Goal: Find specific page/section: Find specific page/section

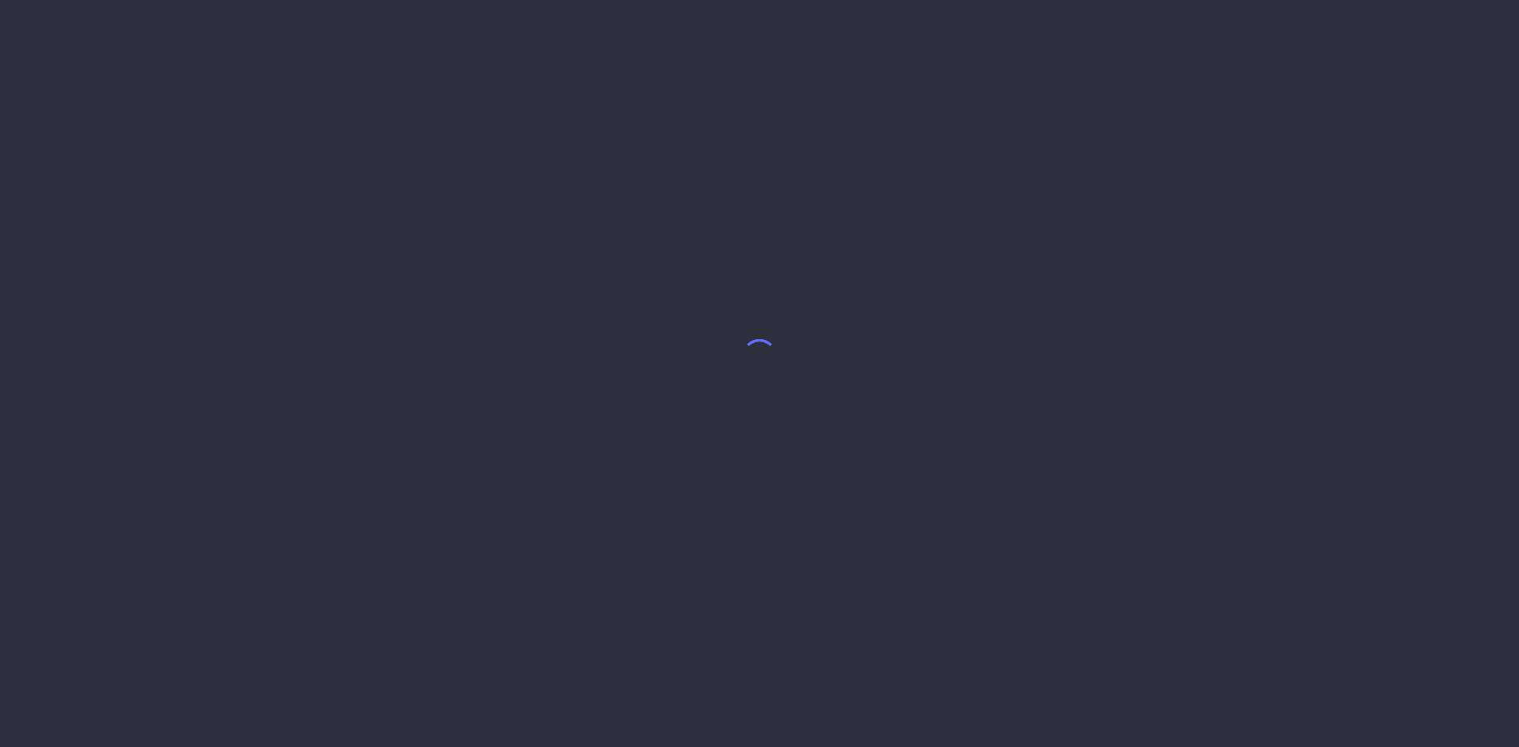
select select "7"
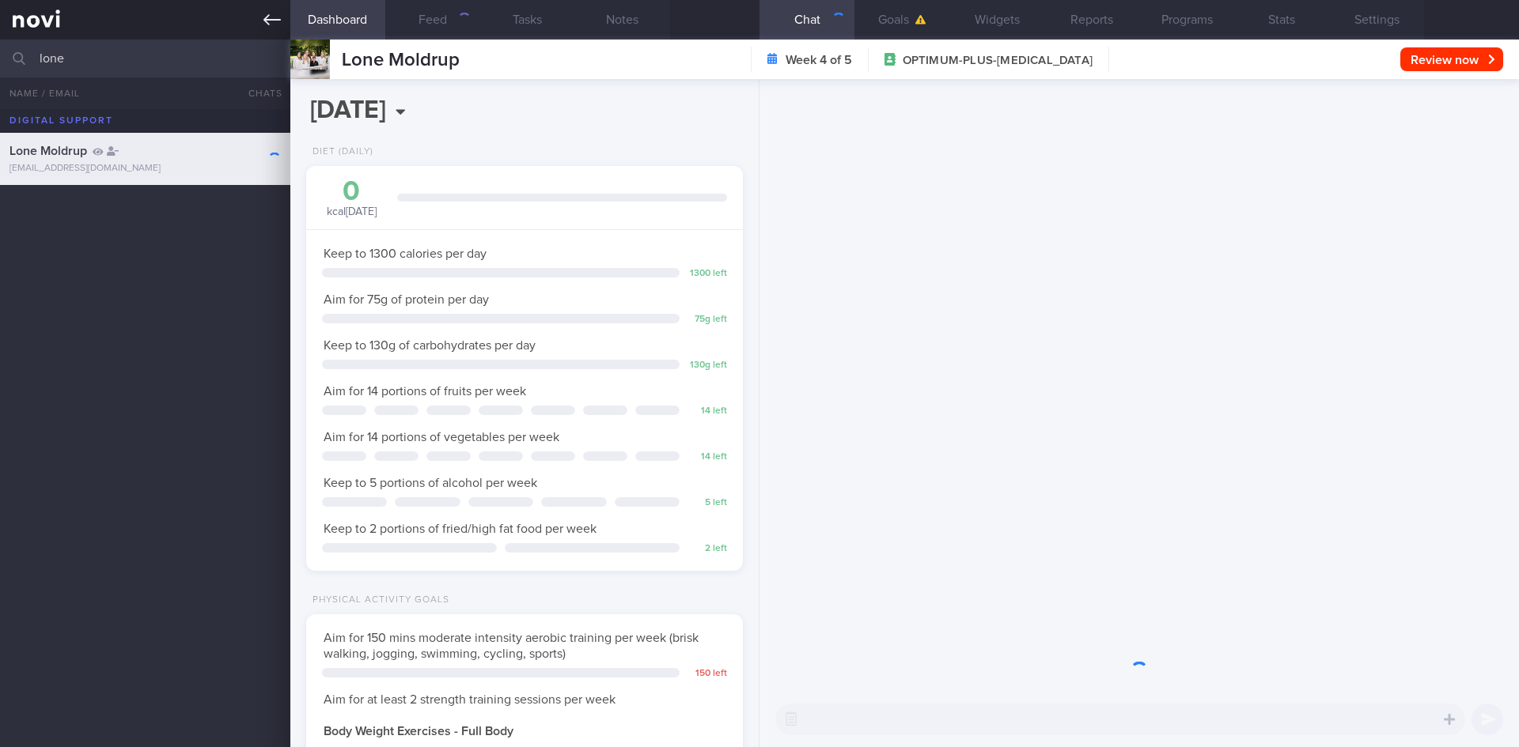
scroll to position [221, 397]
drag, startPoint x: 131, startPoint y: 60, endPoint x: 34, endPoint y: 54, distance: 97.5
click at [38, 55] on input "lone" at bounding box center [759, 59] width 1519 height 38
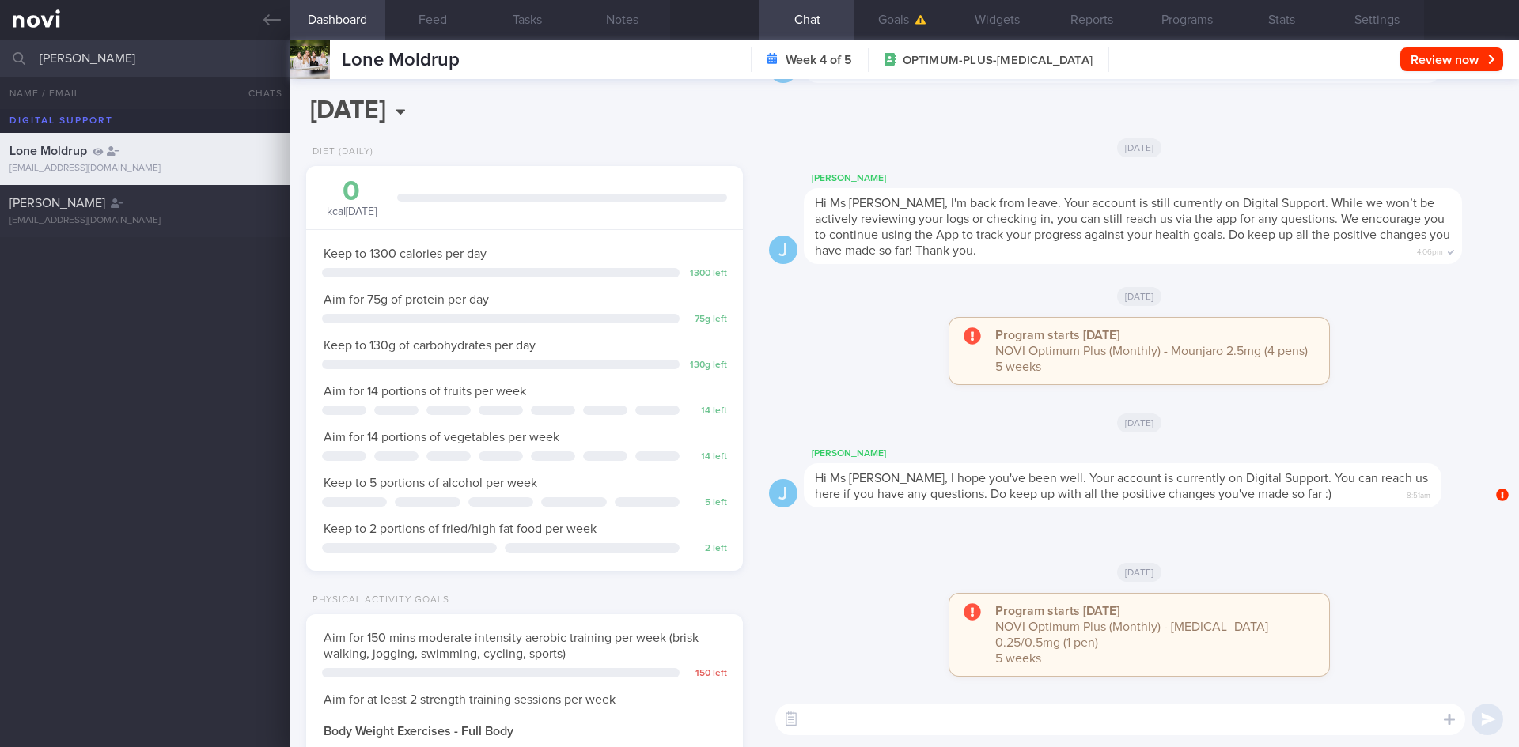
scroll to position [221, 397]
type input "[PERSON_NAME]"
click at [153, 208] on div "[PERSON_NAME]" at bounding box center [142, 203] width 267 height 16
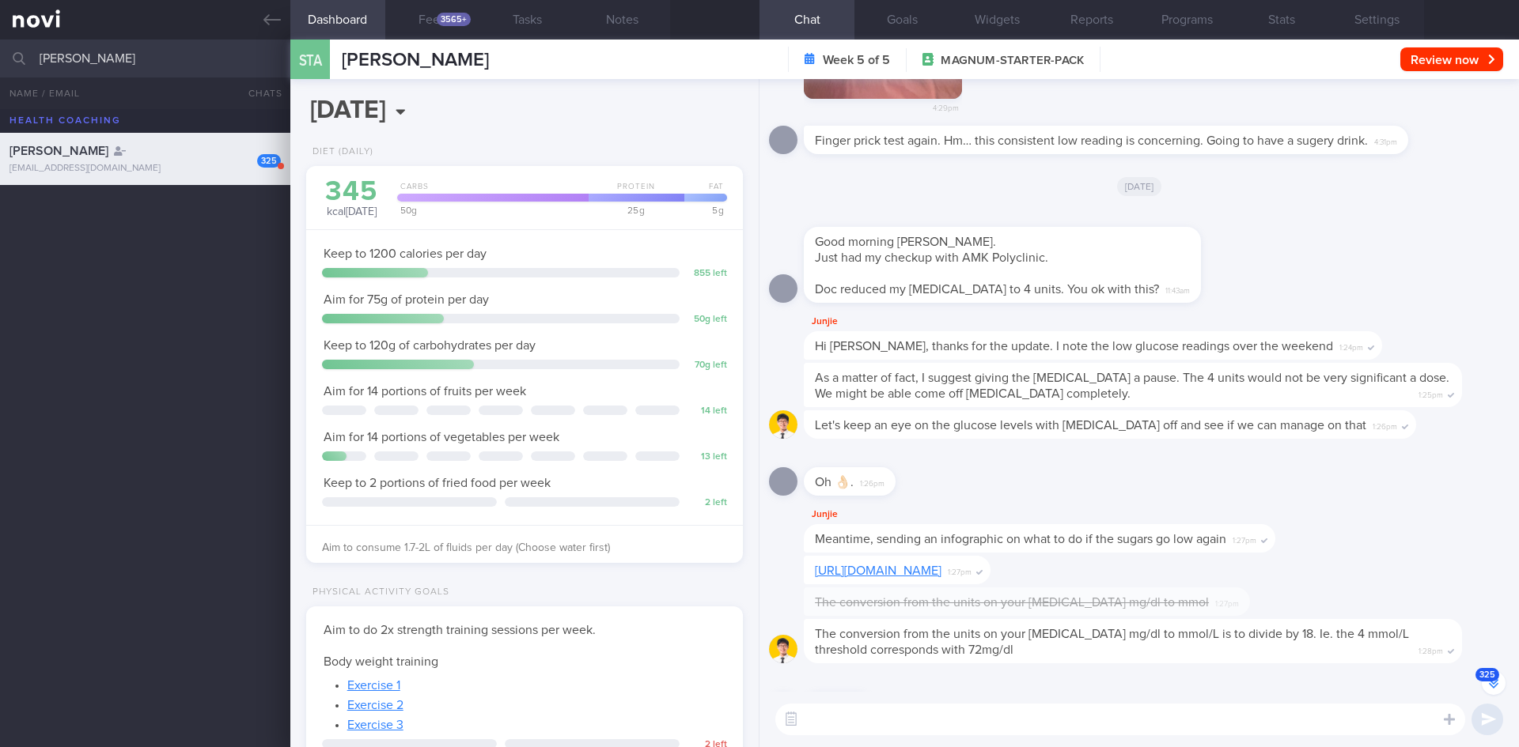
scroll to position [-325, 0]
